Goal: Task Accomplishment & Management: Use online tool/utility

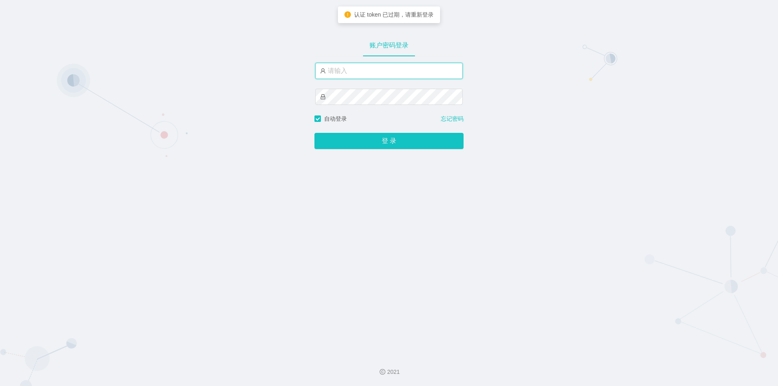
click at [360, 70] on input "text" at bounding box center [388, 71] width 147 height 16
type input "jishu"
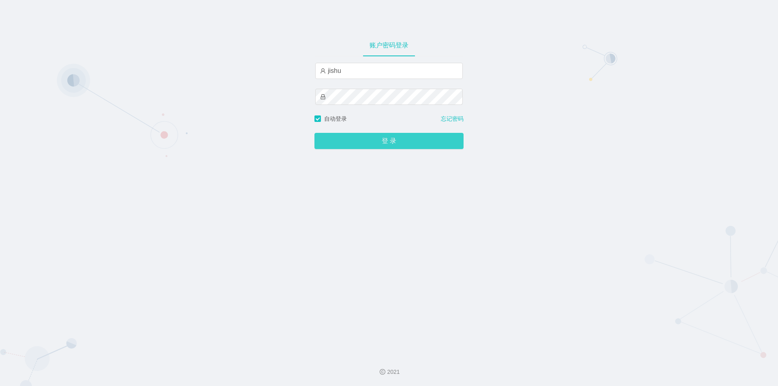
click at [382, 143] on button "登 录" at bounding box center [388, 141] width 149 height 16
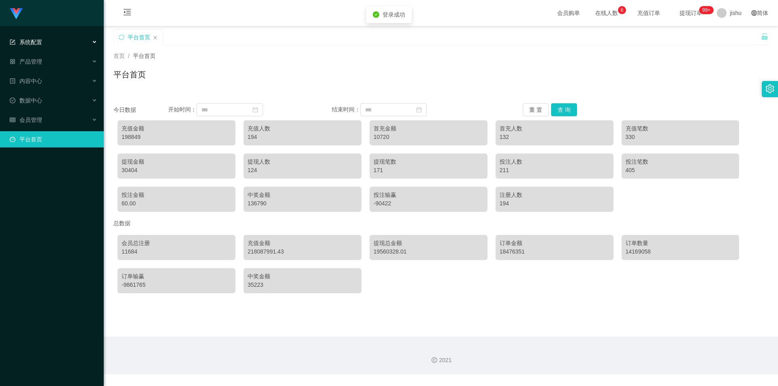
click at [50, 42] on div "系统配置" at bounding box center [52, 42] width 104 height 16
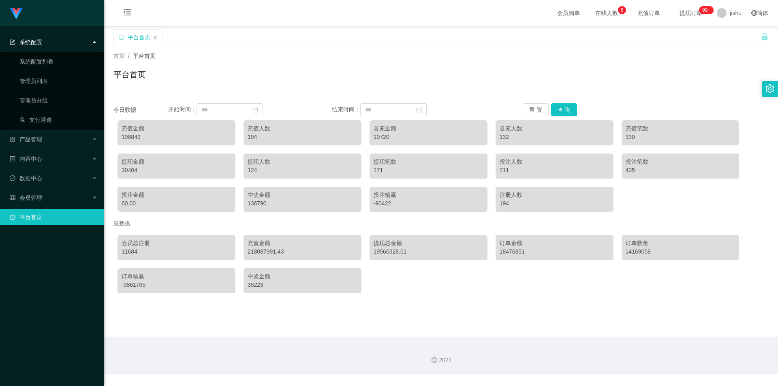
click at [59, 46] on div "系统配置" at bounding box center [52, 42] width 104 height 16
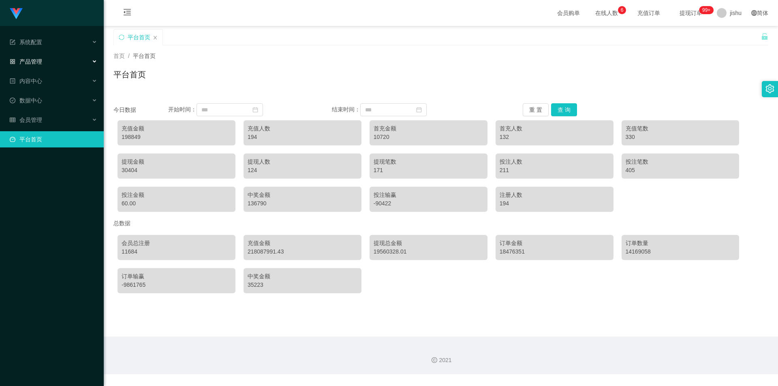
click at [49, 62] on div "产品管理" at bounding box center [52, 61] width 104 height 16
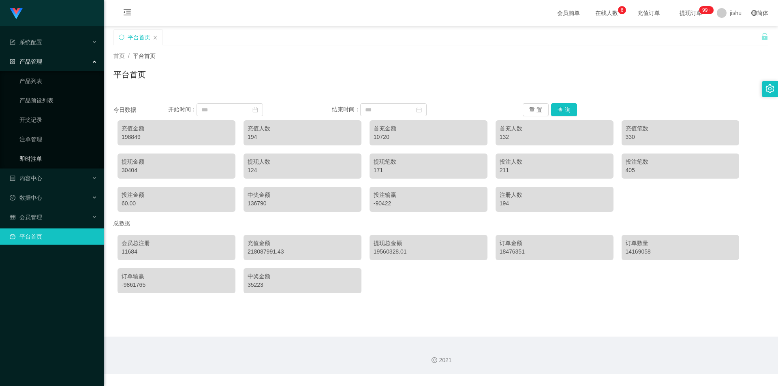
click at [36, 161] on link "即时注单" at bounding box center [58, 159] width 78 height 16
